Goal: Check status: Check status

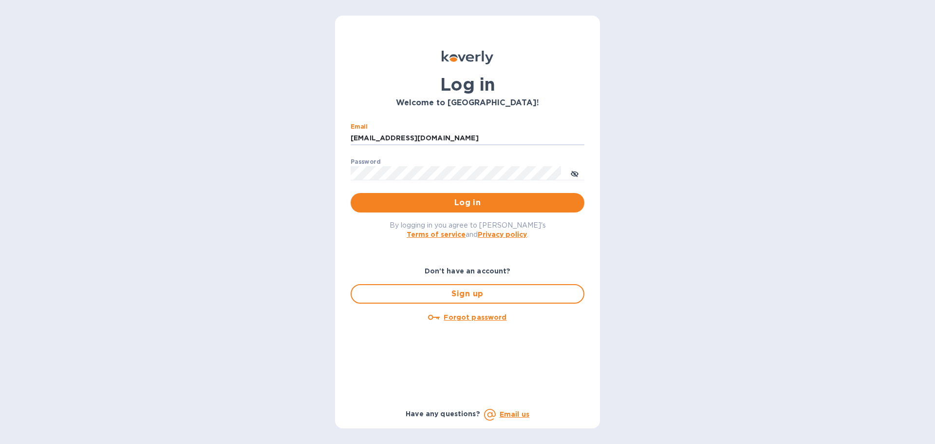
drag, startPoint x: 420, startPoint y: 139, endPoint x: 332, endPoint y: 139, distance: 88.2
click at [331, 139] on div "Log in Welcome to Koverly! Email ssinger@intlfreight.net ​ Password ​ Log in By…" at bounding box center [467, 222] width 935 height 444
drag, startPoint x: 428, startPoint y: 138, endPoint x: 396, endPoint y: 147, distance: 33.5
click at [348, 140] on div "Email ssinger@intlfreight.net ​ Password ​ Log in" at bounding box center [467, 167] width 249 height 105
type input "t"
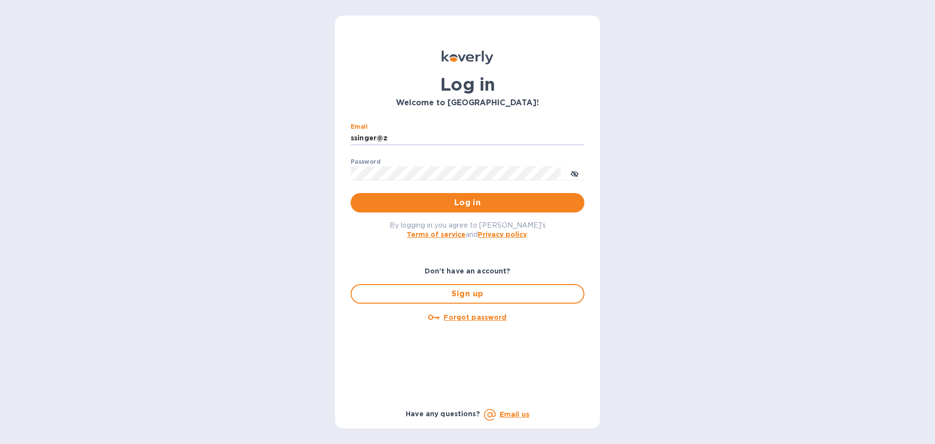
type input "ssinger@zarachlogistics.com"
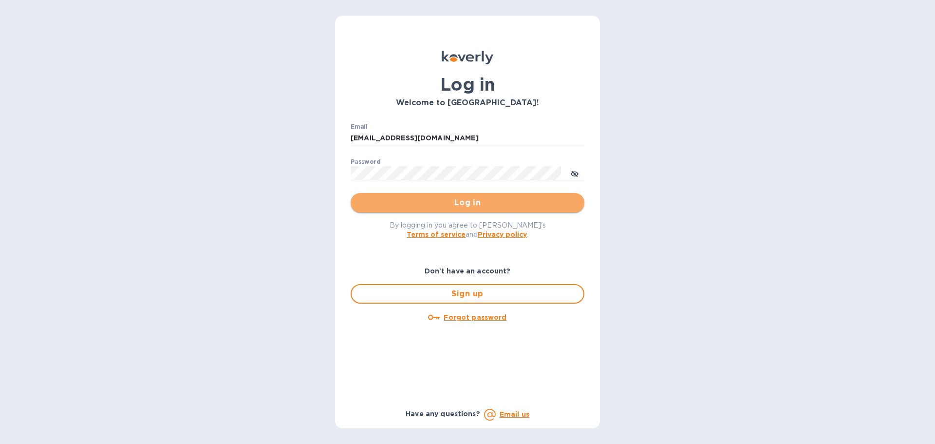
click at [419, 202] on span "Log in" at bounding box center [468, 203] width 218 height 12
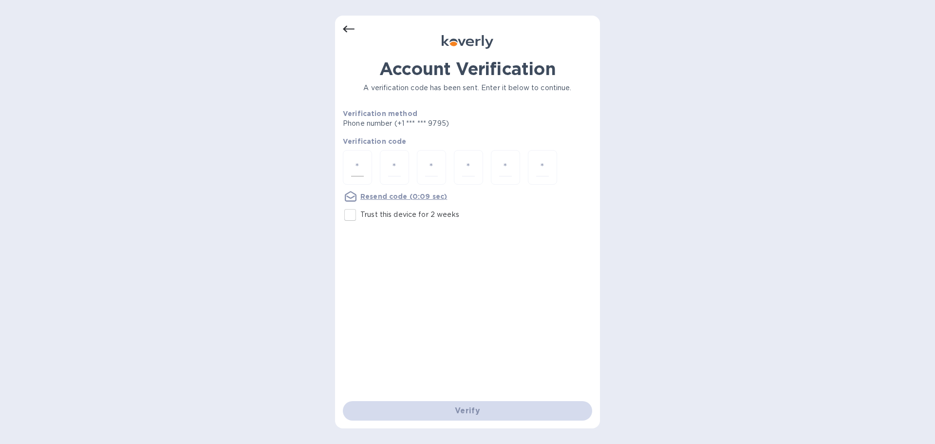
click at [365, 167] on div at bounding box center [357, 167] width 29 height 35
type input "1"
type input "2"
type input "8"
type input "6"
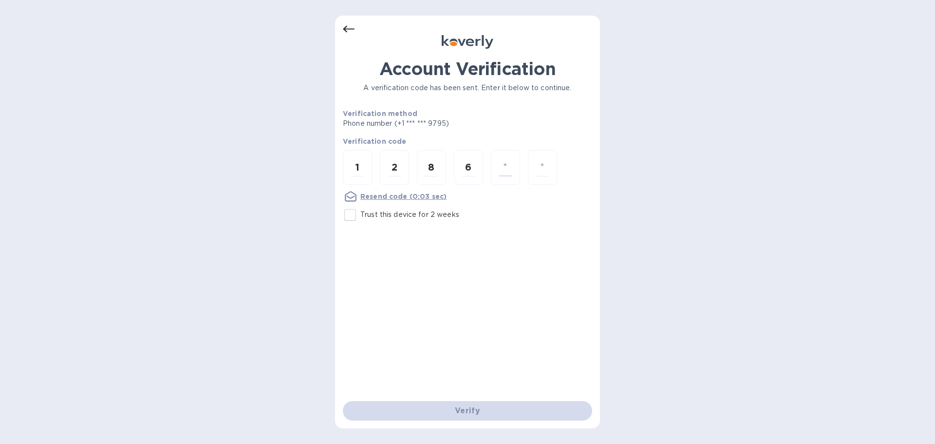
type input "6"
type input "0"
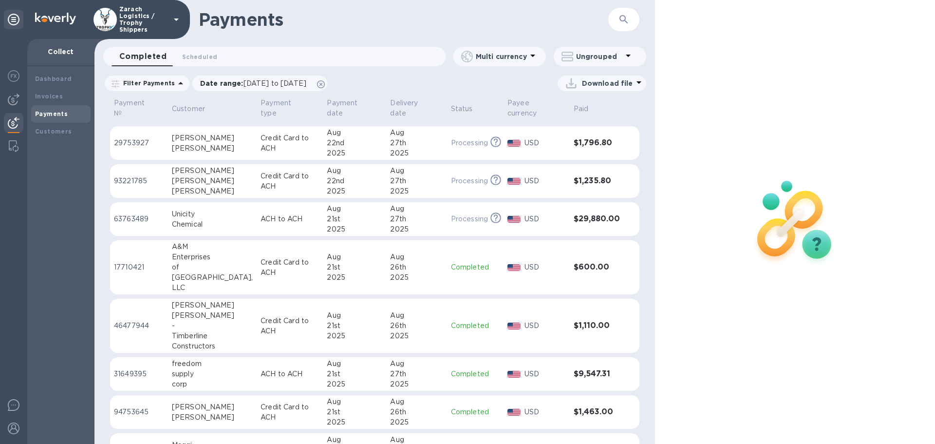
scroll to position [583, 0]
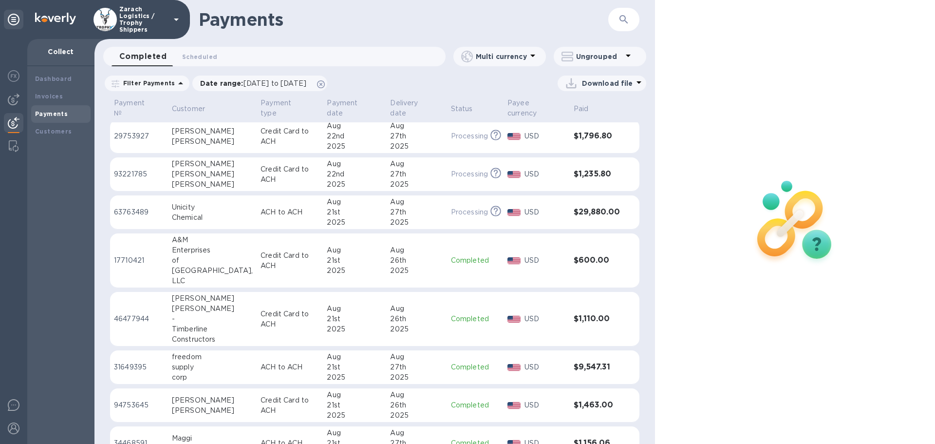
click at [130, 255] on p "17710421" at bounding box center [139, 260] width 50 height 10
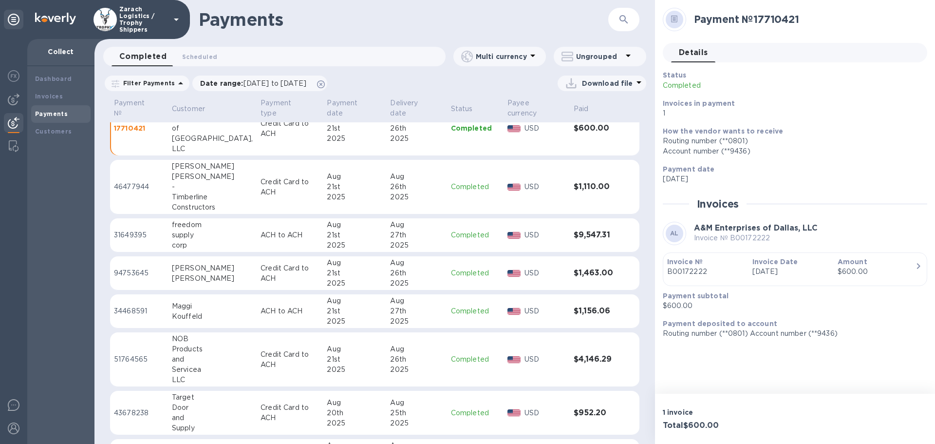
scroll to position [729, 0]
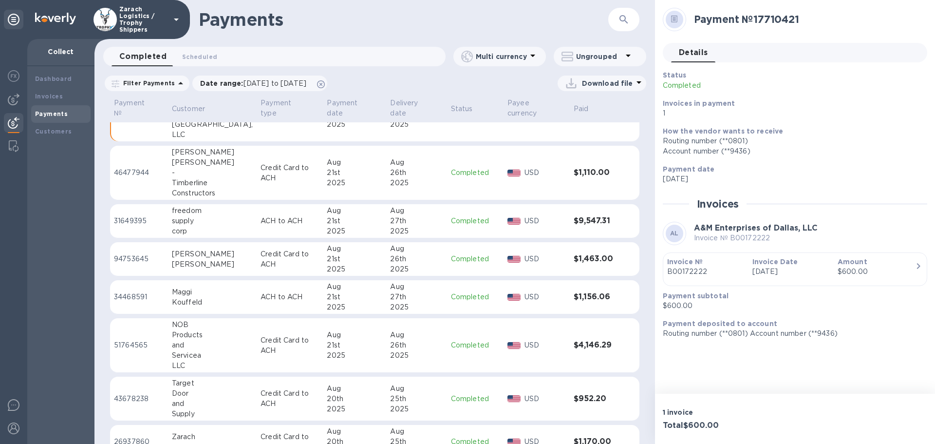
click at [129, 340] on p "51764565" at bounding box center [139, 345] width 50 height 10
click at [127, 292] on p "34468591" at bounding box center [139, 297] width 50 height 10
drag, startPoint x: 129, startPoint y: 247, endPoint x: 152, endPoint y: 250, distance: 22.7
click at [129, 254] on p "94753645" at bounding box center [139, 259] width 50 height 10
click at [135, 254] on p "94753645" at bounding box center [139, 259] width 50 height 10
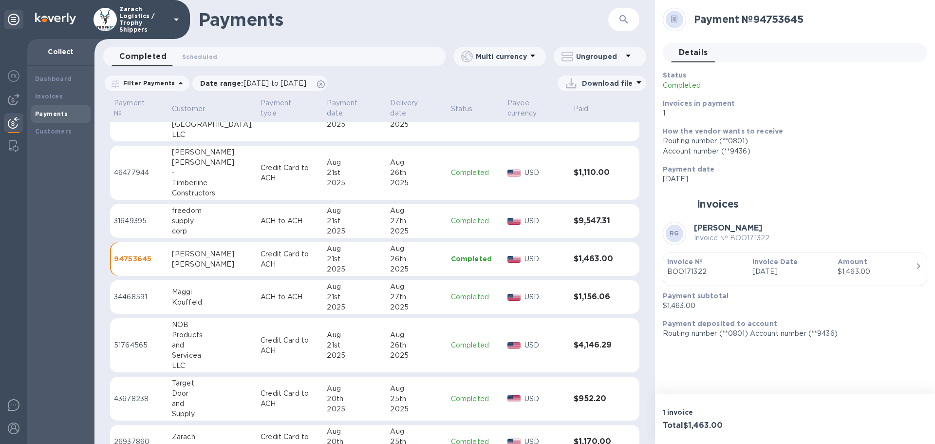
click at [131, 168] on p "46477944" at bounding box center [139, 173] width 50 height 10
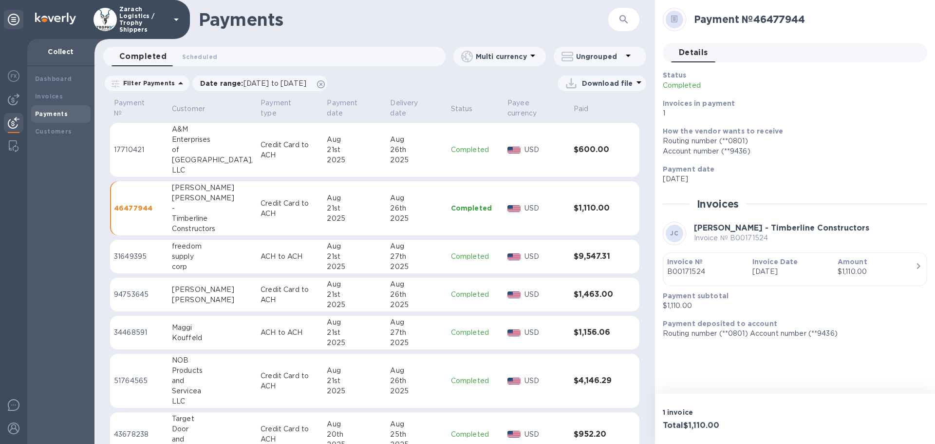
scroll to position [681, 0]
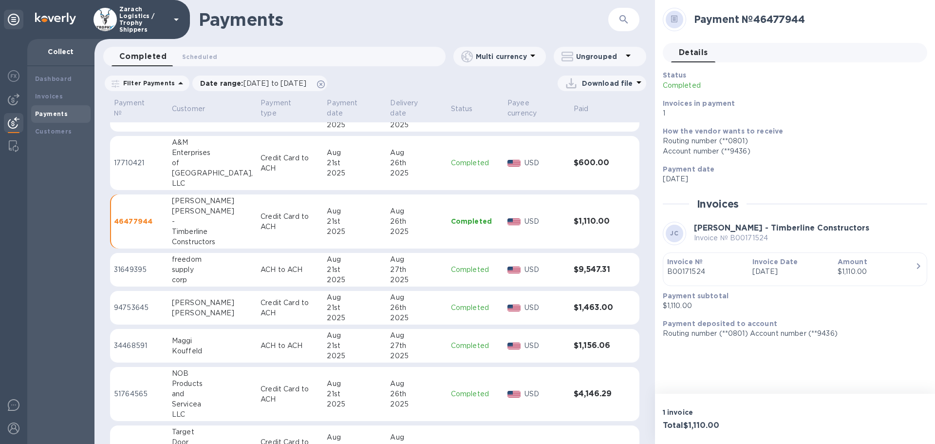
click at [129, 255] on td "31649395" at bounding box center [139, 270] width 58 height 34
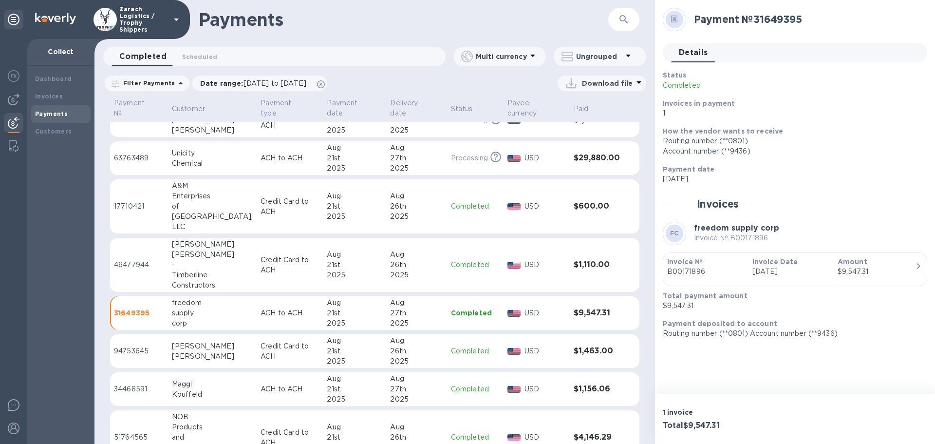
scroll to position [632, 0]
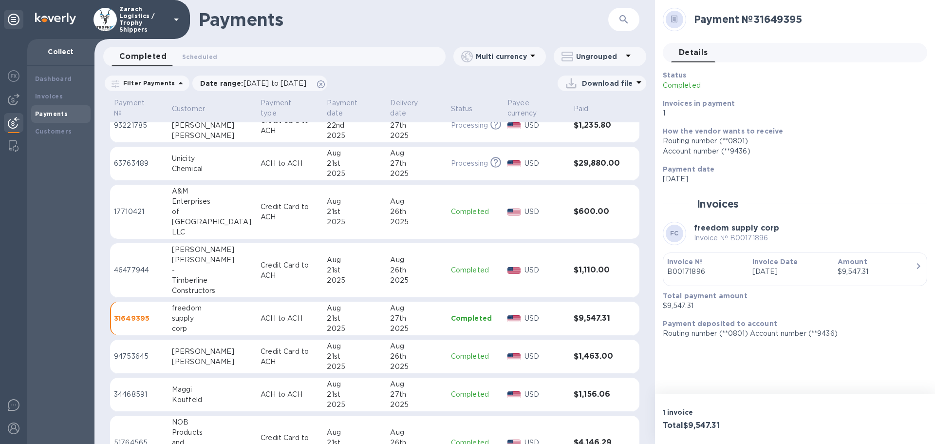
click at [133, 207] on p "17710421" at bounding box center [139, 212] width 50 height 10
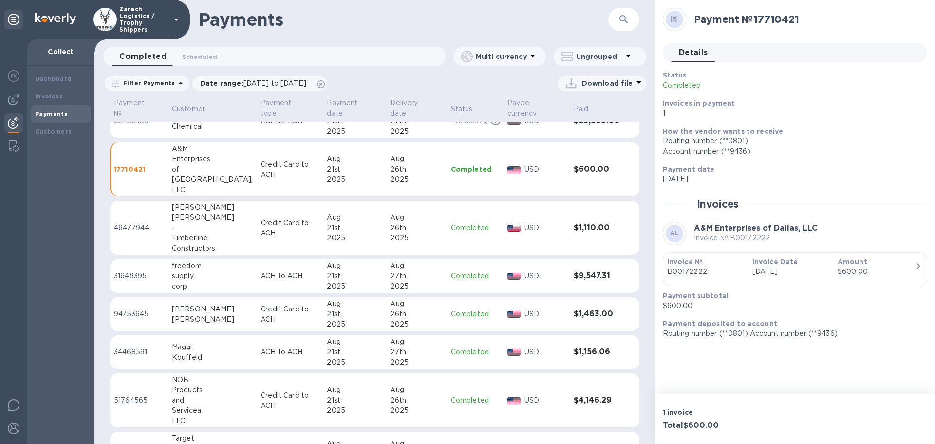
scroll to position [729, 0]
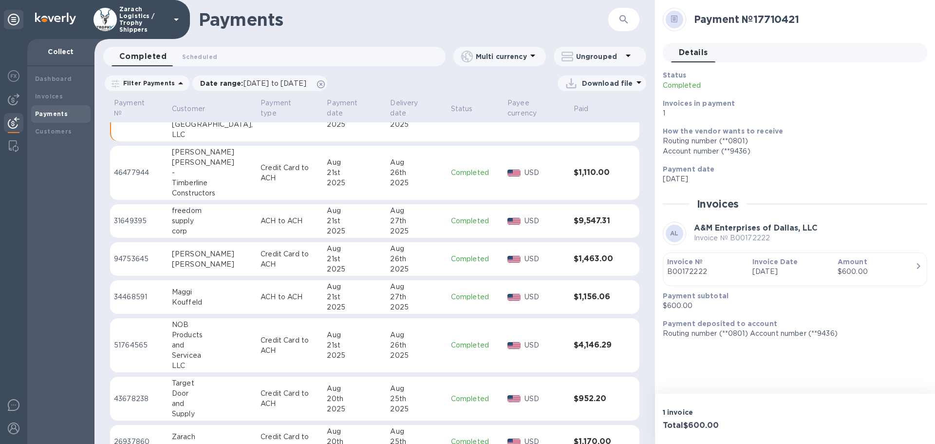
click at [145, 340] on p "51764565" at bounding box center [139, 345] width 50 height 10
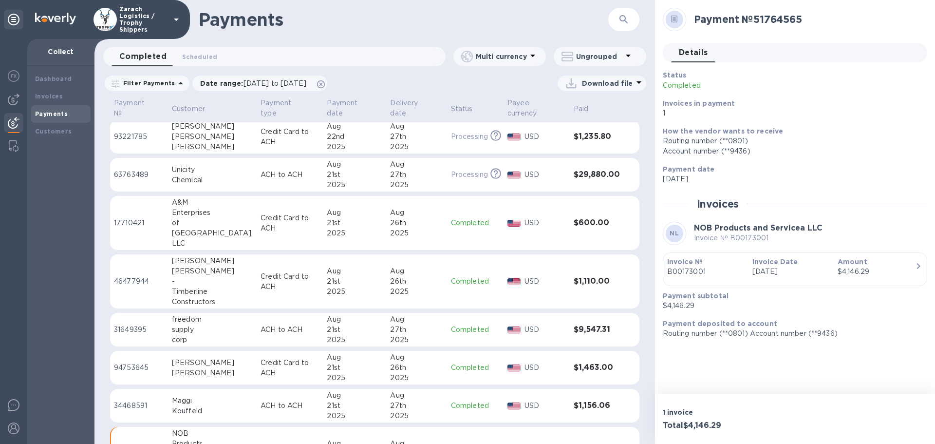
scroll to position [681, 0]
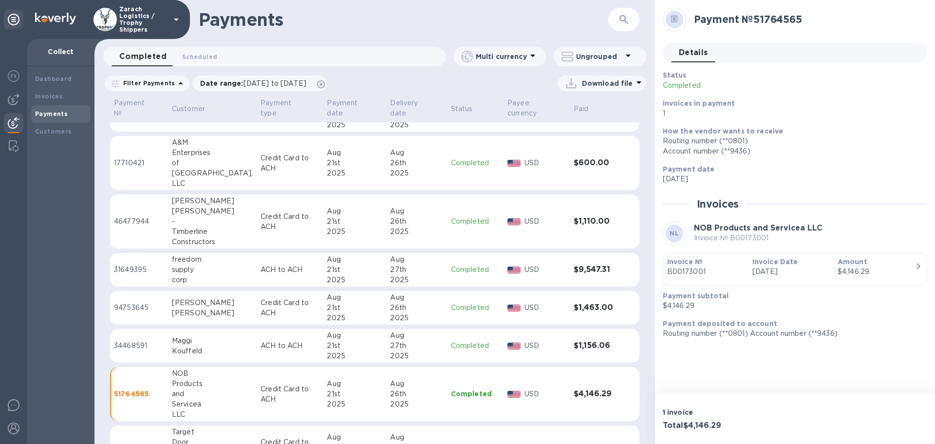
click at [125, 303] on p "94753645" at bounding box center [139, 308] width 50 height 10
click at [127, 216] on p "46477944" at bounding box center [139, 221] width 50 height 10
